Goal: Communication & Community: Answer question/provide support

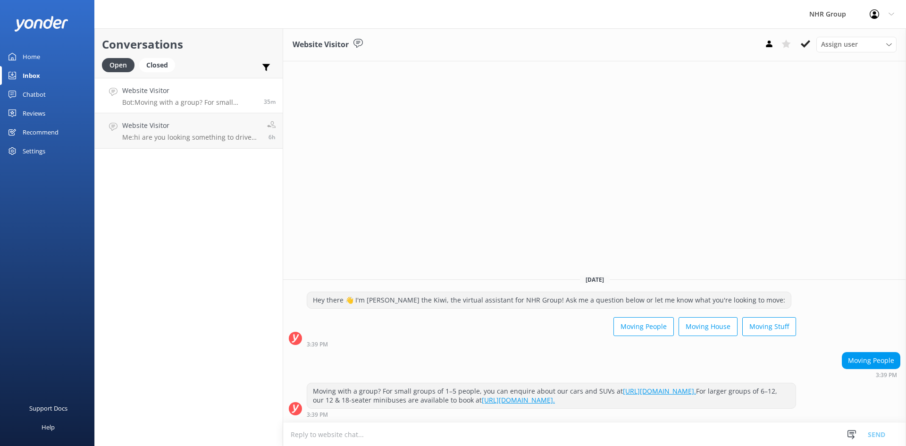
click at [159, 100] on p "Bot: Moving with a group? For small groups of 1–5 people, you can enquire about…" at bounding box center [189, 102] width 134 height 8
click at [176, 125] on h4 "Website Visitor" at bounding box center [191, 125] width 138 height 10
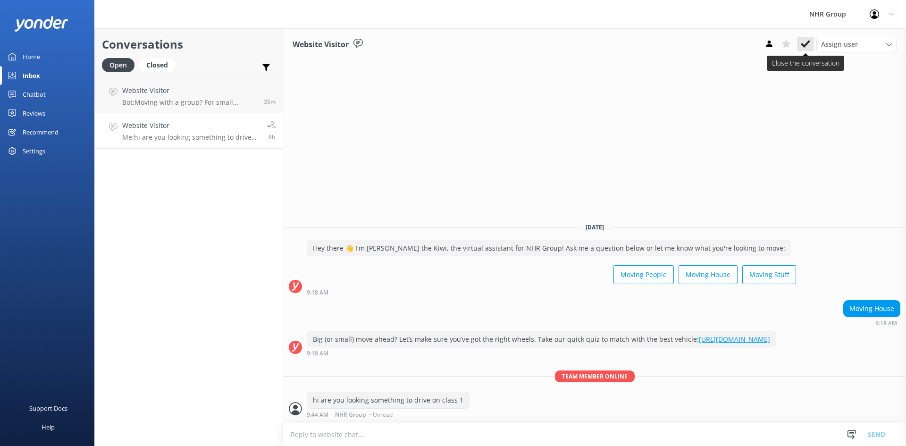
click at [806, 43] on use at bounding box center [805, 44] width 9 height 8
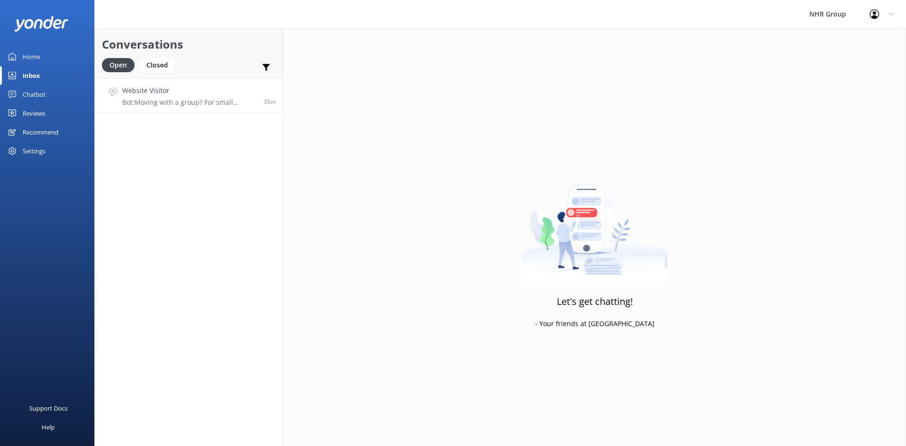
click at [169, 103] on p "Bot: Moving with a group? For small groups of 1–5 people, you can enquire about…" at bounding box center [189, 102] width 134 height 8
